Goal: Information Seeking & Learning: Find specific fact

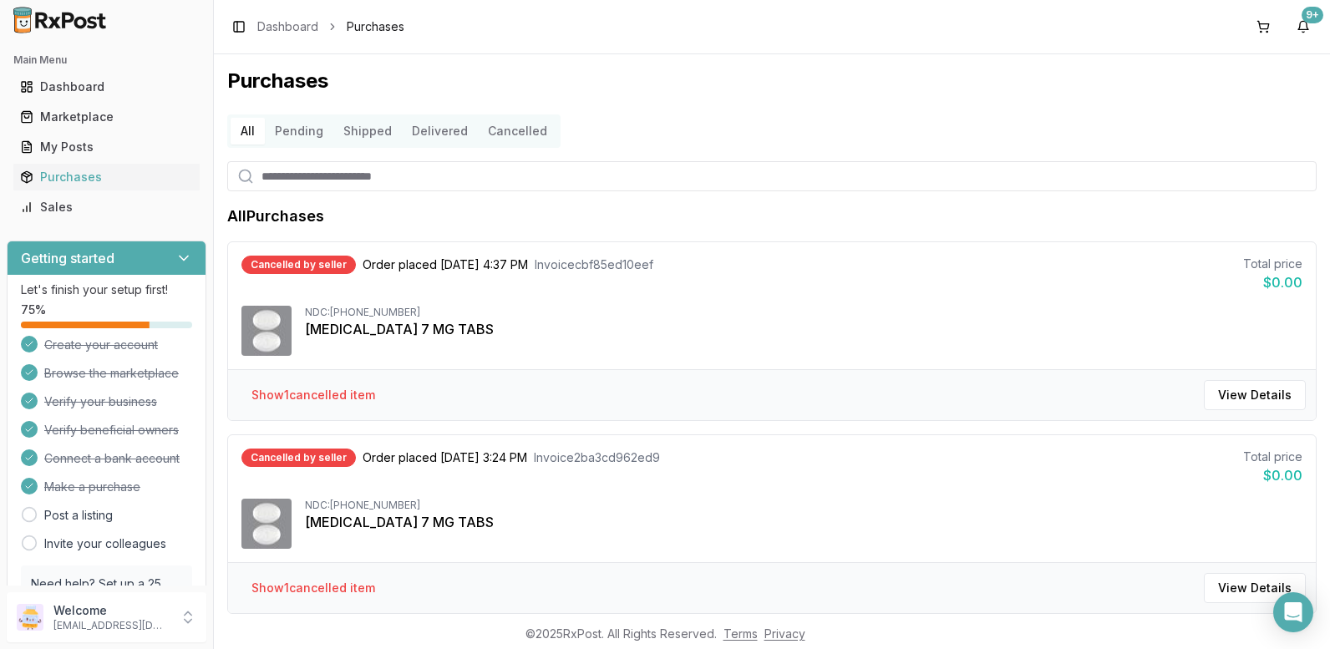
click at [366, 311] on div "NDC: [PHONE_NUMBER]" at bounding box center [804, 312] width 998 height 13
click at [366, 310] on div "NDC: [PHONE_NUMBER]" at bounding box center [804, 312] width 998 height 13
click at [333, 310] on div "Cancelled by seller Order placed [DATE] 4:37 PM Invoice cbf85ed10eef Total pric…" at bounding box center [772, 305] width 1088 height 127
drag, startPoint x: 333, startPoint y: 310, endPoint x: 403, endPoint y: 310, distance: 69.4
click at [409, 310] on div "NDC: [PHONE_NUMBER]" at bounding box center [804, 312] width 998 height 13
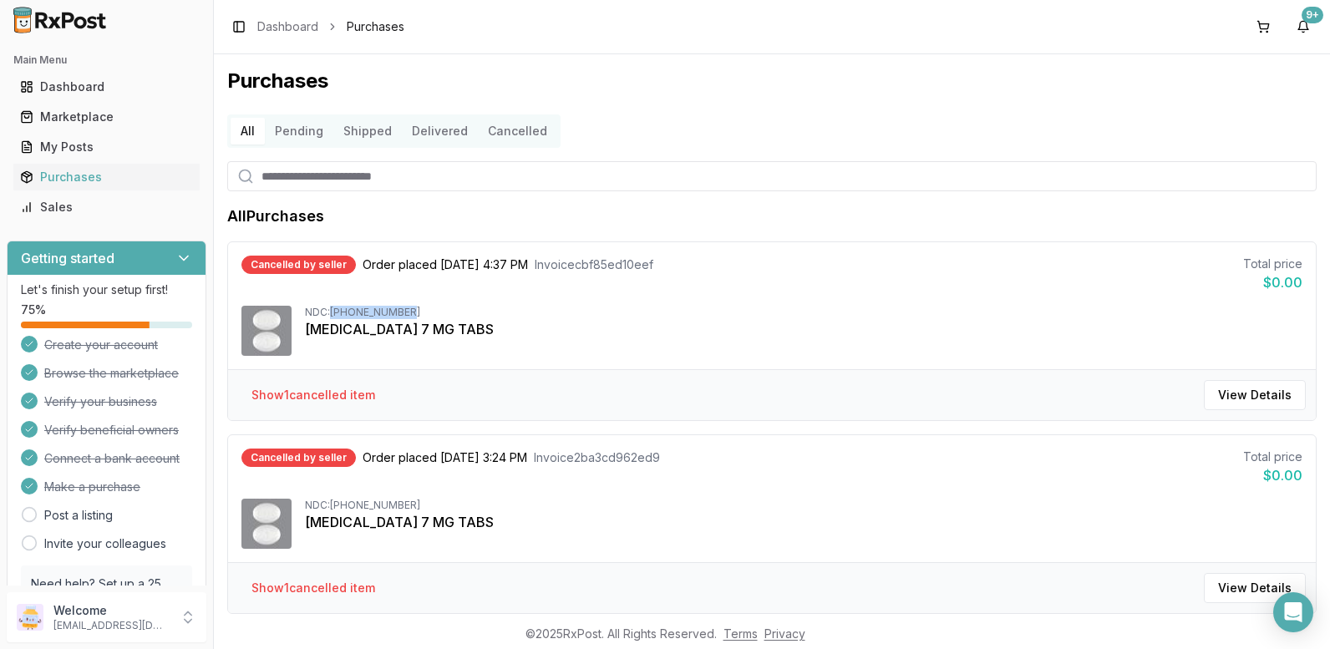
copy div "[PHONE_NUMBER]"
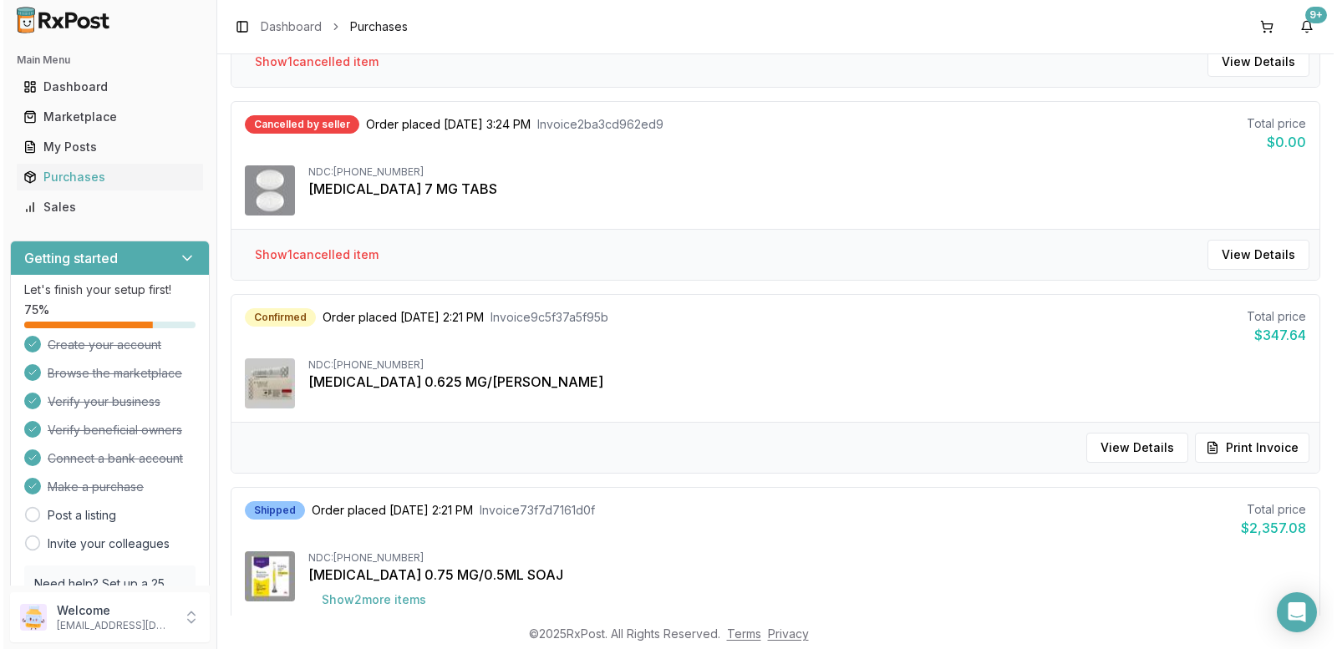
scroll to position [334, 0]
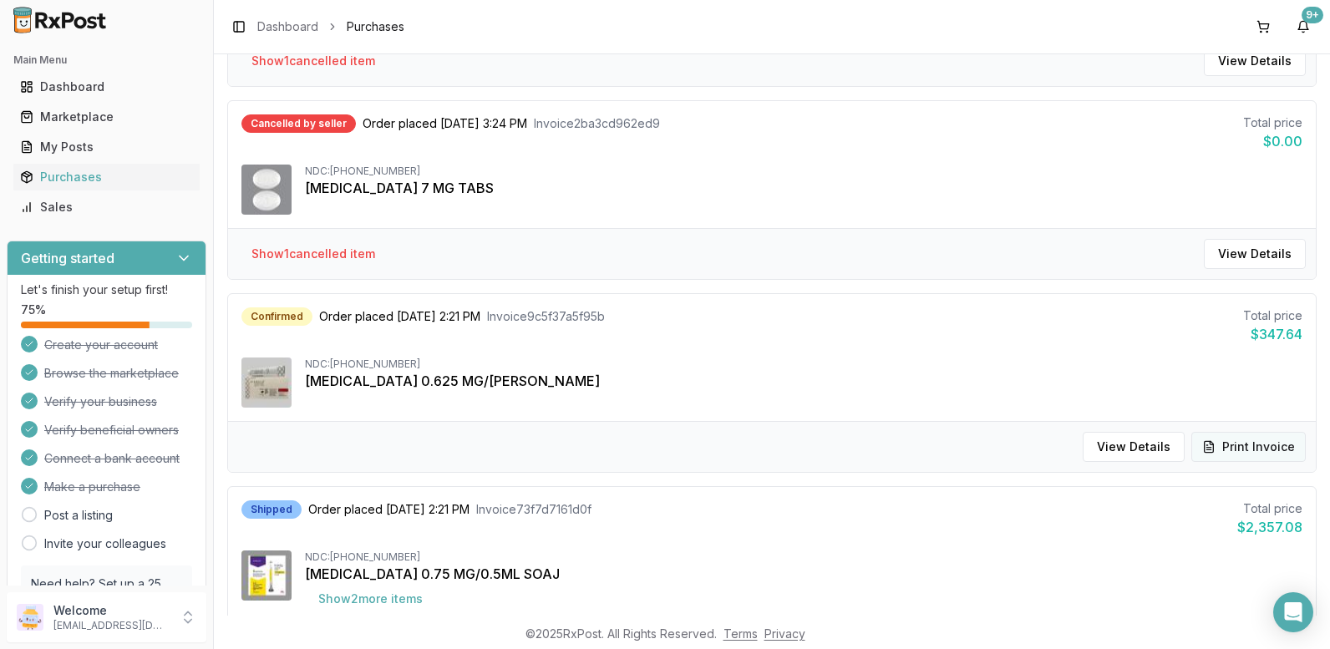
click at [1222, 442] on button "Print Invoice" at bounding box center [1249, 447] width 114 height 30
click at [64, 114] on div "Marketplace" at bounding box center [106, 117] width 173 height 17
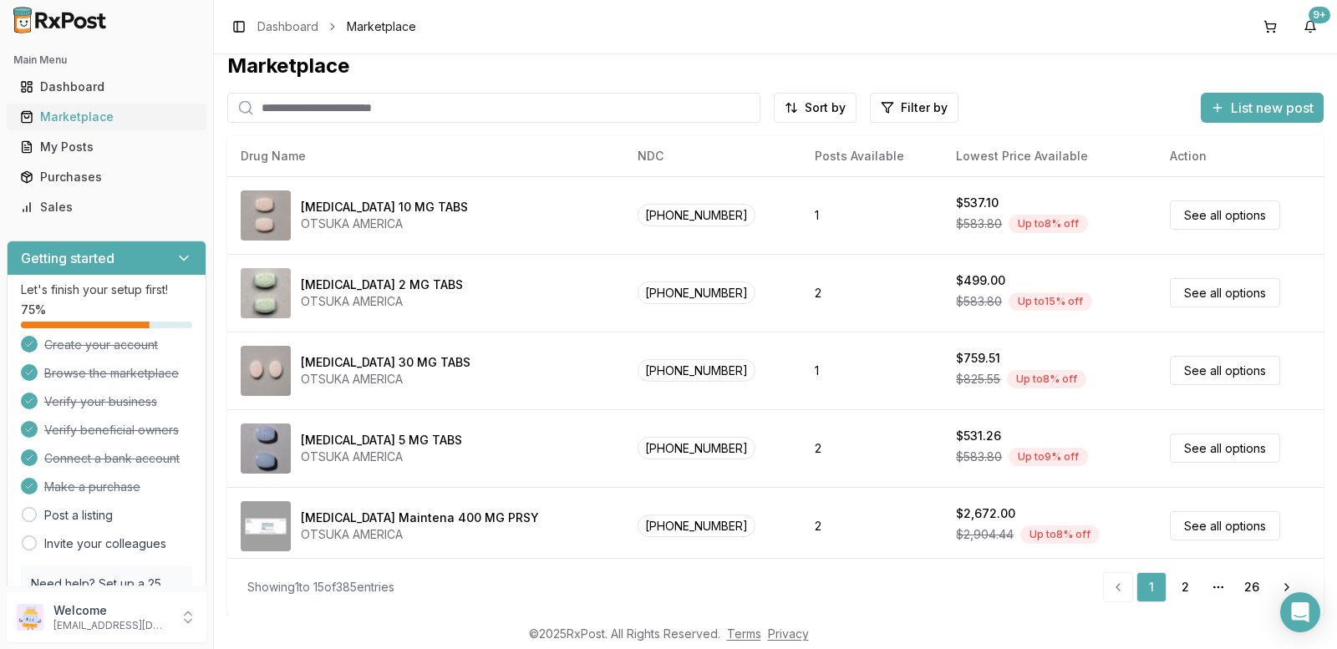
scroll to position [15, 0]
click at [83, 119] on div "Marketplace" at bounding box center [106, 117] width 173 height 17
click at [370, 93] on input "search" at bounding box center [493, 108] width 533 height 30
paste input "**********"
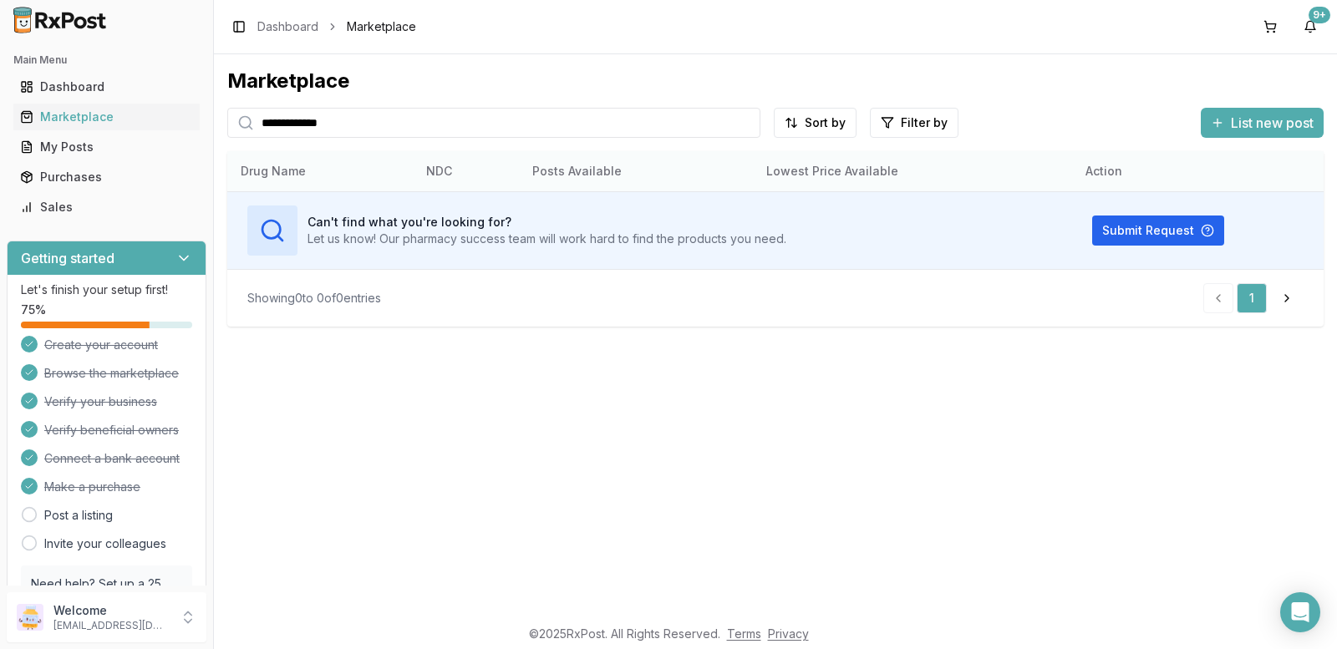
type input "**********"
